Goal: Find specific page/section: Find specific page/section

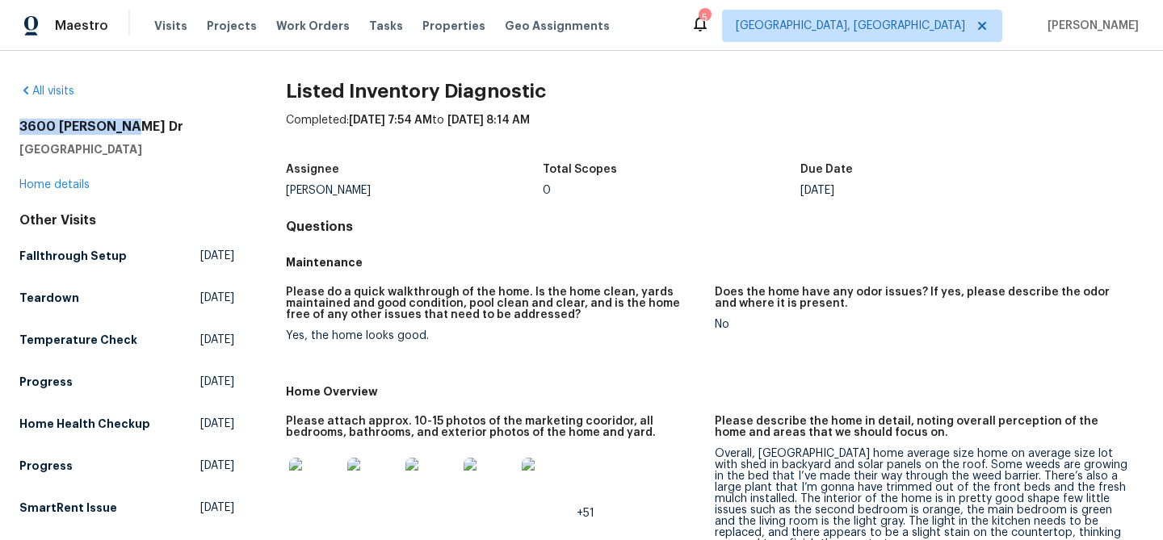
drag, startPoint x: 17, startPoint y: 129, endPoint x: 142, endPoint y: 134, distance: 125.3
click at [141, 133] on div "All visits 3600 Beatriz Dr Denton, TX 76207 Home details Other Visits Fallthrou…" at bounding box center [581, 295] width 1163 height 489
copy h2 "3600 Beatriz Dr"
click at [677, 277] on div "Please do a quick walkthrough of the home. Is the home clean, yards maintained …" at bounding box center [715, 327] width 858 height 100
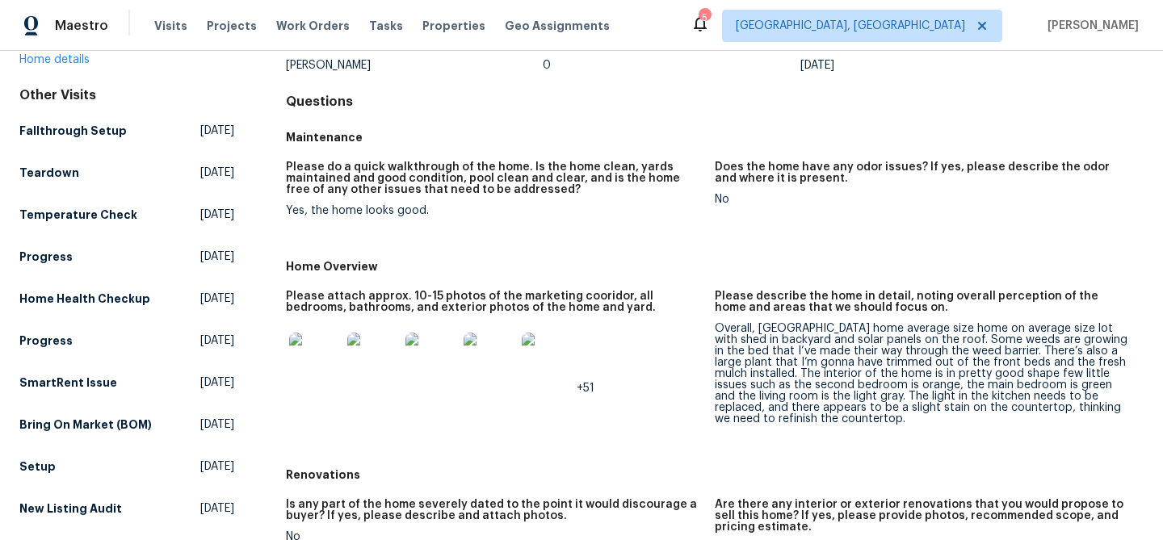
scroll to position [336, 0]
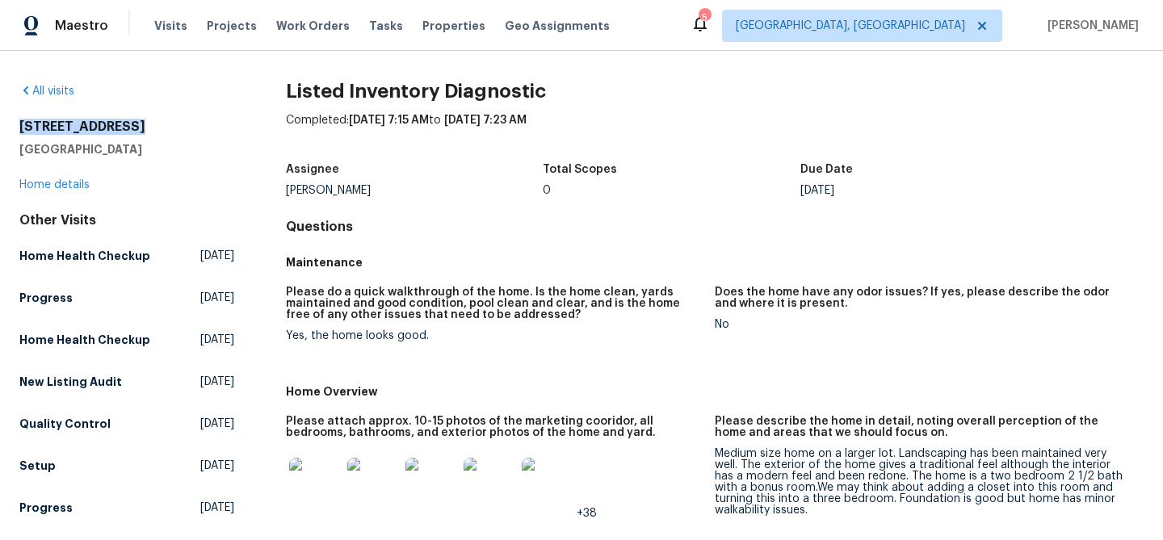
drag, startPoint x: 18, startPoint y: 126, endPoint x: 137, endPoint y: 128, distance: 119.6
click at [136, 128] on div "All visits 3813 Paradise Ln Sanger, TX 76266 Home details Other Visits Home Hea…" at bounding box center [581, 295] width 1163 height 489
copy h2 "3813 Paradise Ln"
click at [458, 202] on div "Assignee Spencer Kleintop Total Scopes 0 Due Date Fri, Sep 05" at bounding box center [715, 180] width 858 height 52
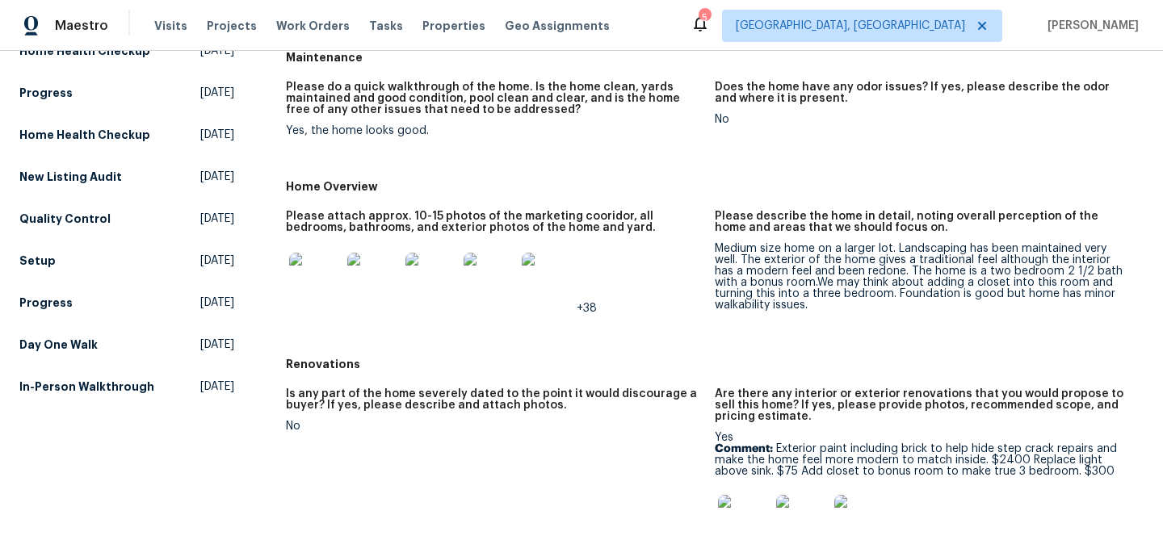
scroll to position [296, 0]
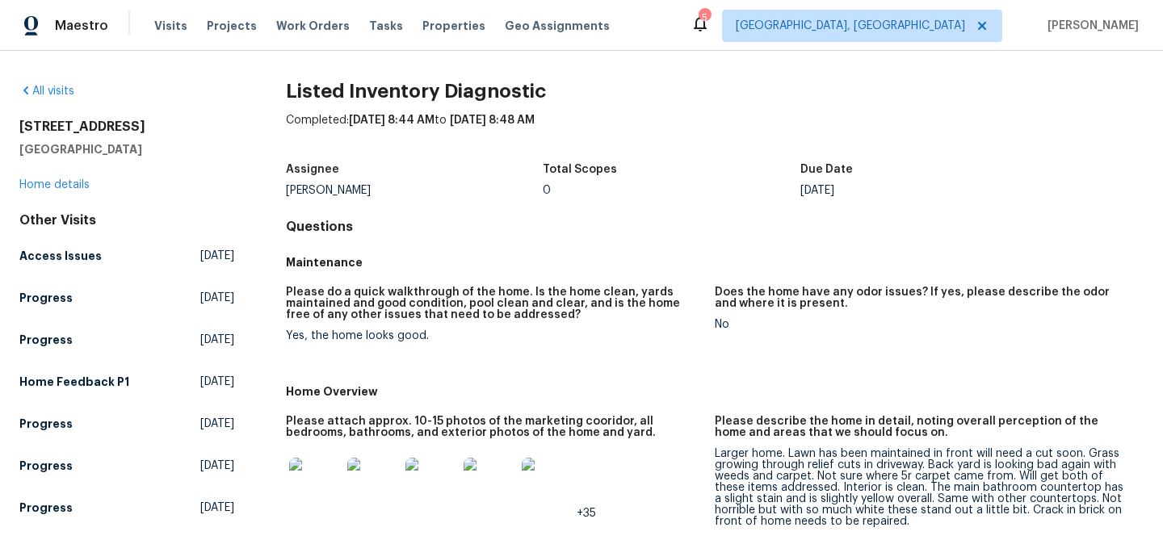
drag, startPoint x: 22, startPoint y: 124, endPoint x: 154, endPoint y: 127, distance: 132.5
click at [154, 127] on h2 "[STREET_ADDRESS]" at bounding box center [126, 127] width 215 height 16
copy h2 "[STREET_ADDRESS]"
click at [608, 224] on h4 "Questions" at bounding box center [715, 227] width 858 height 16
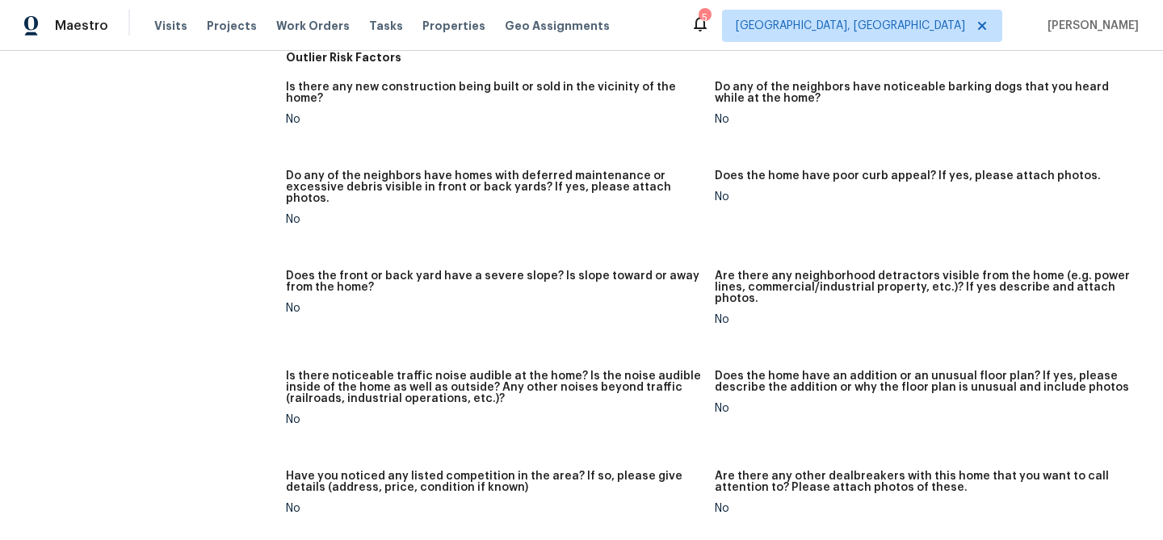
scroll to position [855, 0]
